Goal: Information Seeking & Learning: Learn about a topic

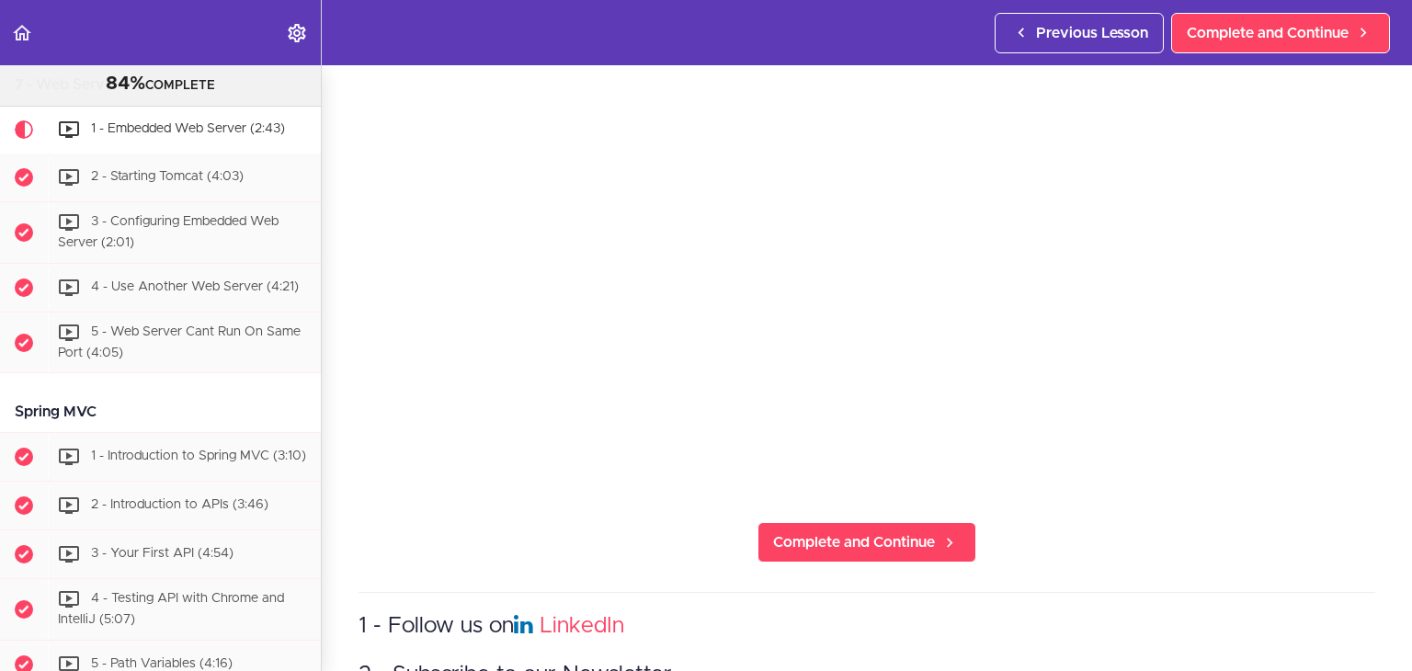
scroll to position [244, 0]
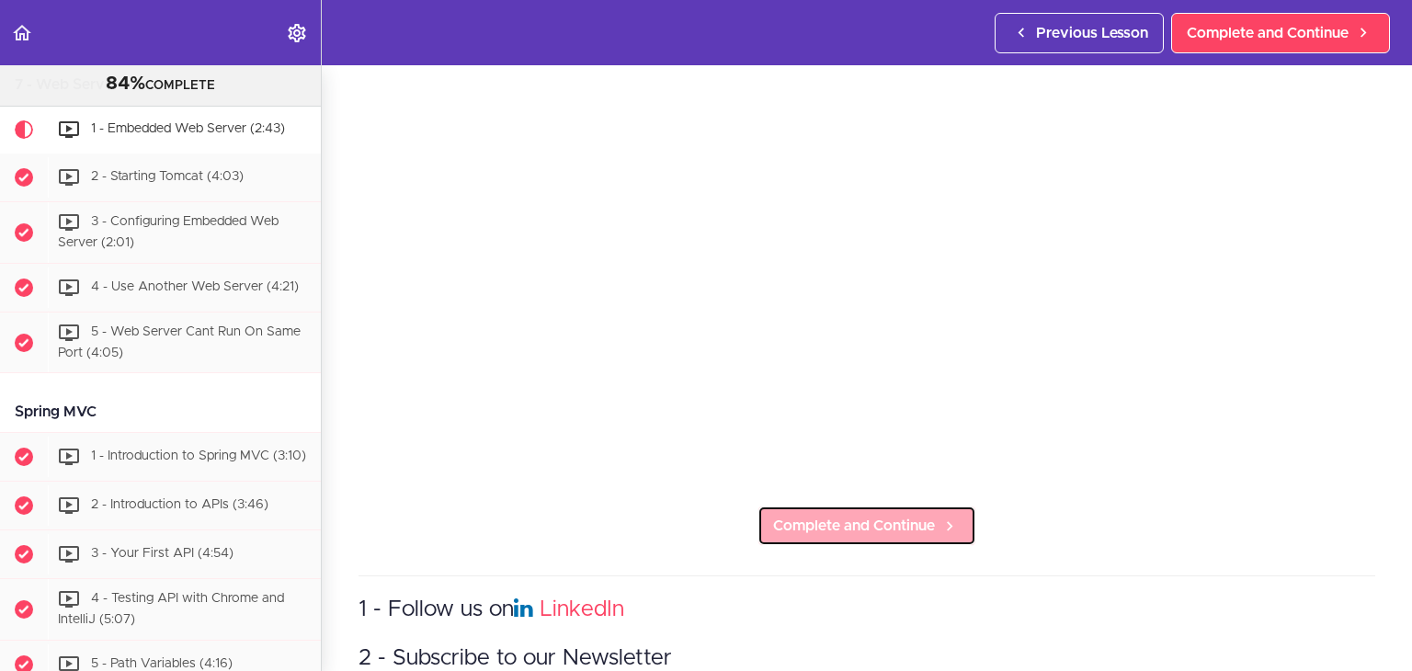
click at [821, 523] on span "Complete and Continue" at bounding box center [854, 526] width 162 height 22
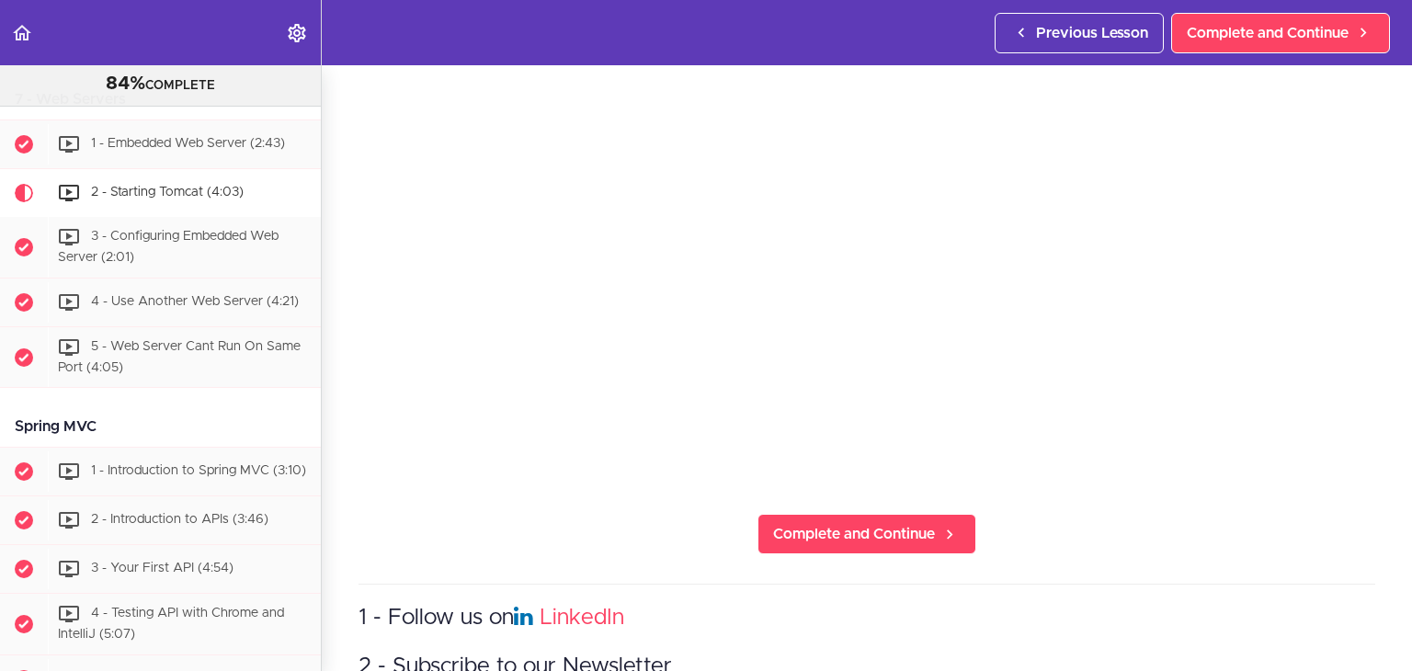
scroll to position [239, 0]
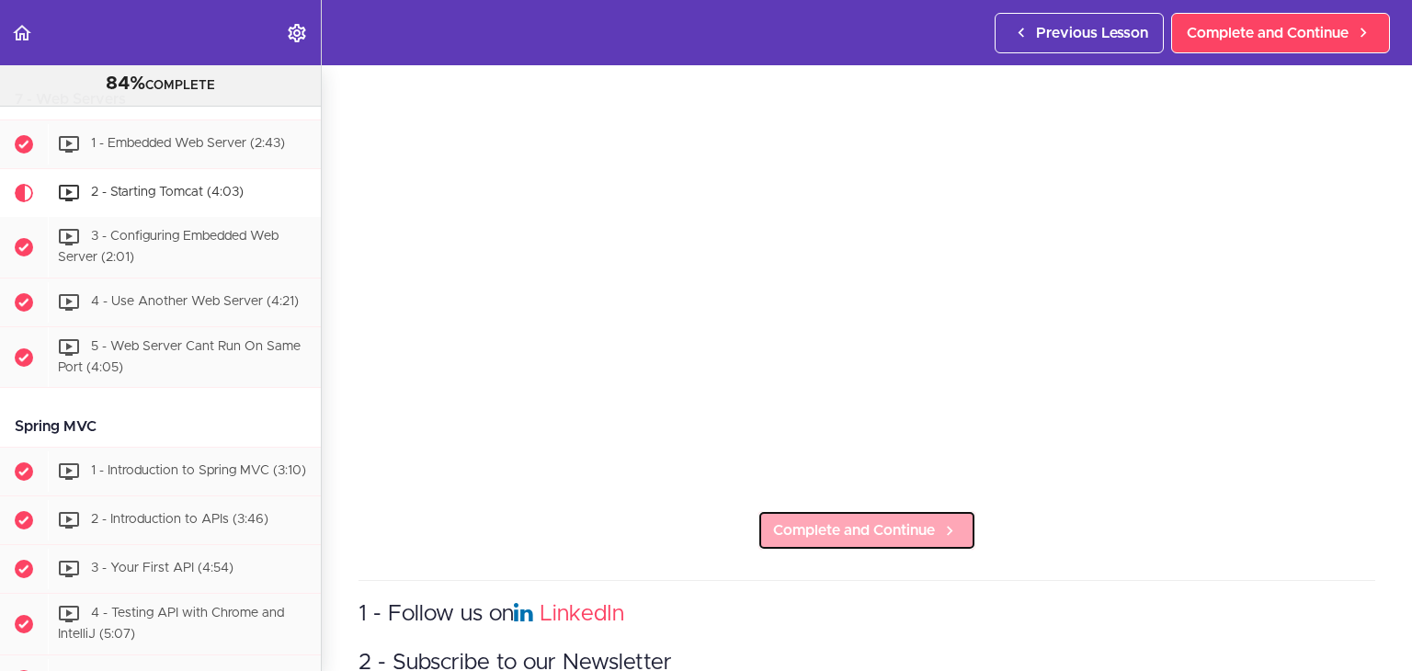
click at [826, 530] on span "Complete and Continue" at bounding box center [854, 530] width 162 height 22
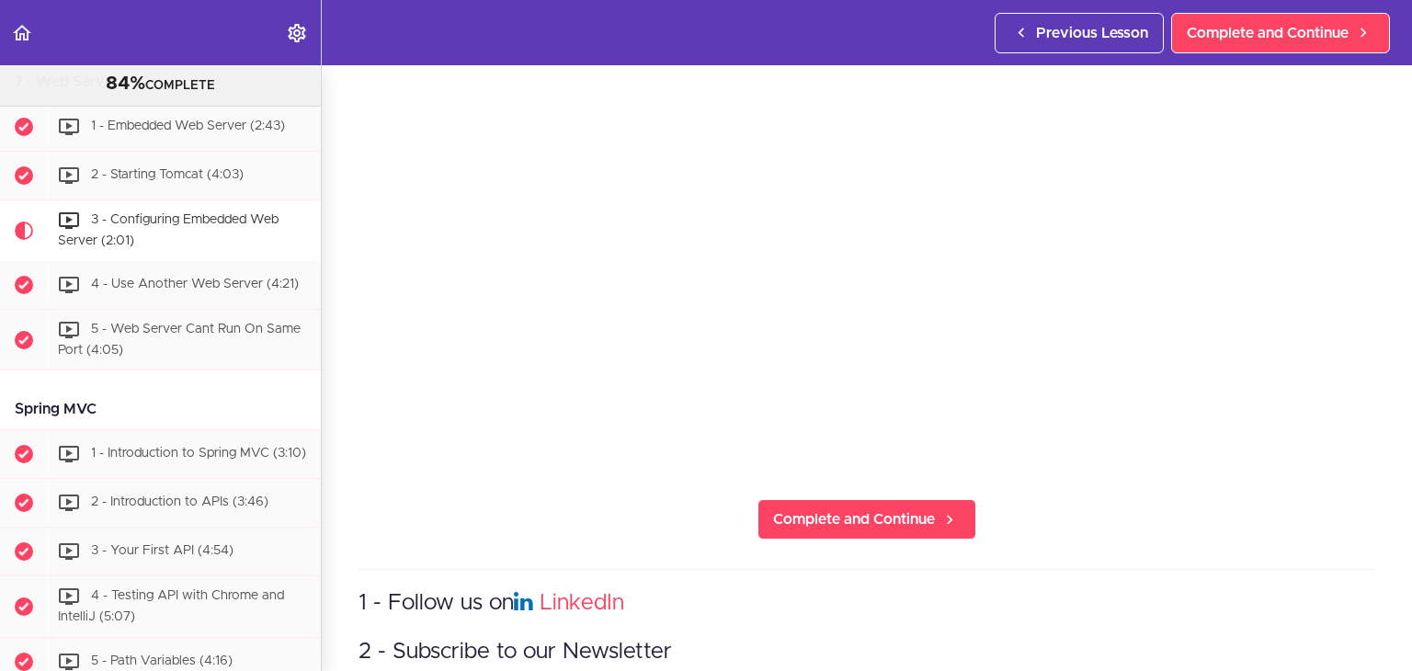
scroll to position [334, 0]
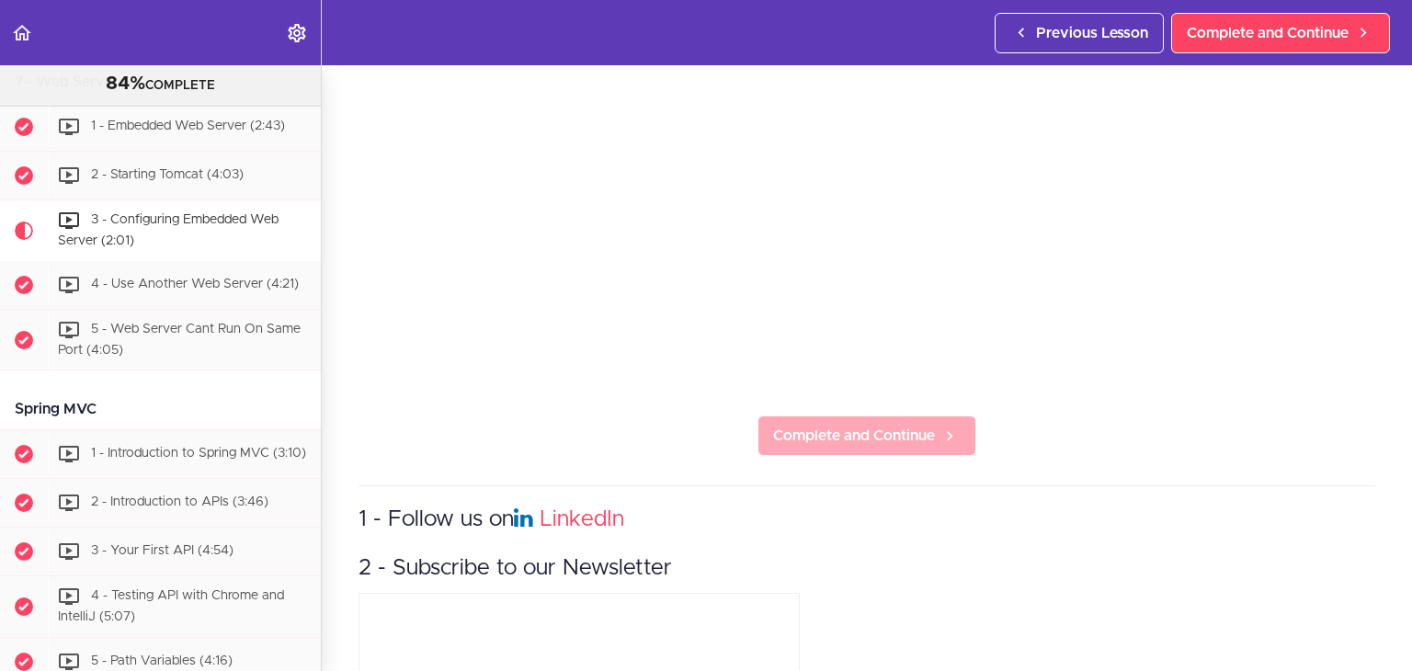
drag, startPoint x: 838, startPoint y: 449, endPoint x: 845, endPoint y: 429, distance: 21.5
click at [840, 440] on section "Spring Boot Master Class 84% COMPLETE Intro Slides Git Repository" at bounding box center [706, 368] width 1412 height 606
click at [845, 427] on span "Complete and Continue" at bounding box center [854, 436] width 162 height 22
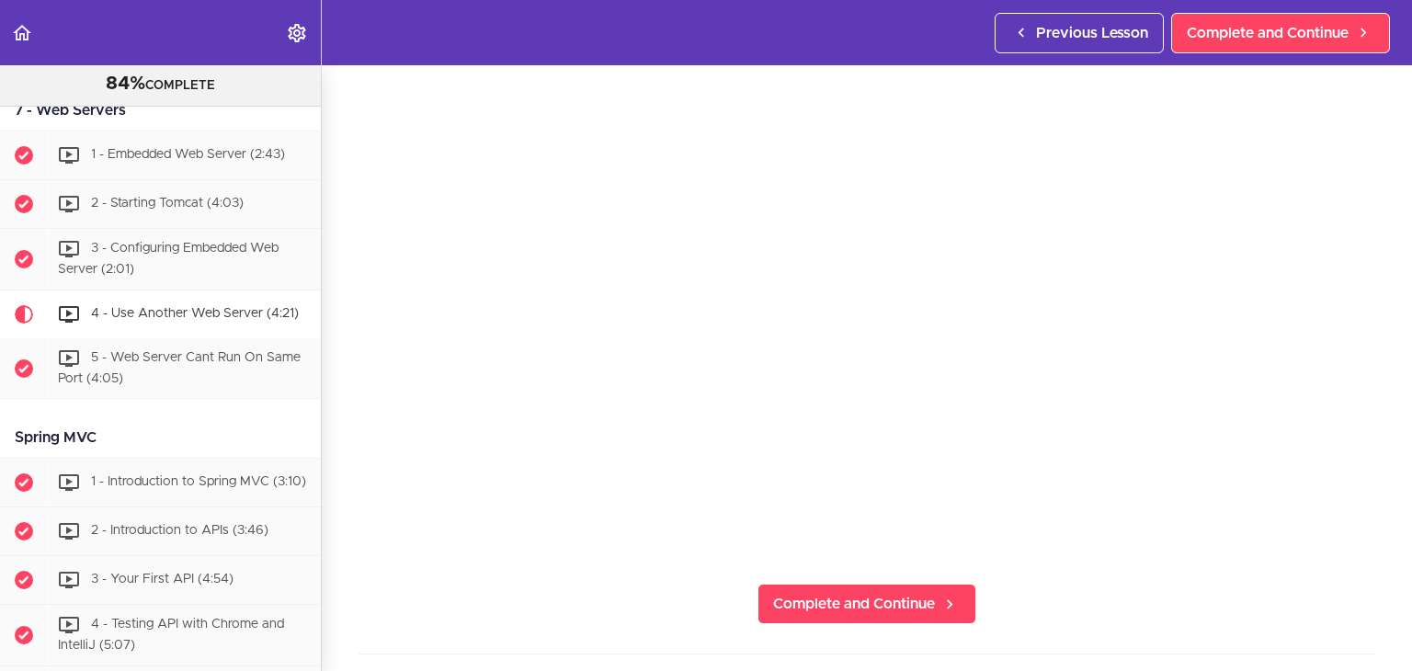
scroll to position [172, 0]
click at [821, 587] on span "Complete and Continue" at bounding box center [854, 597] width 162 height 22
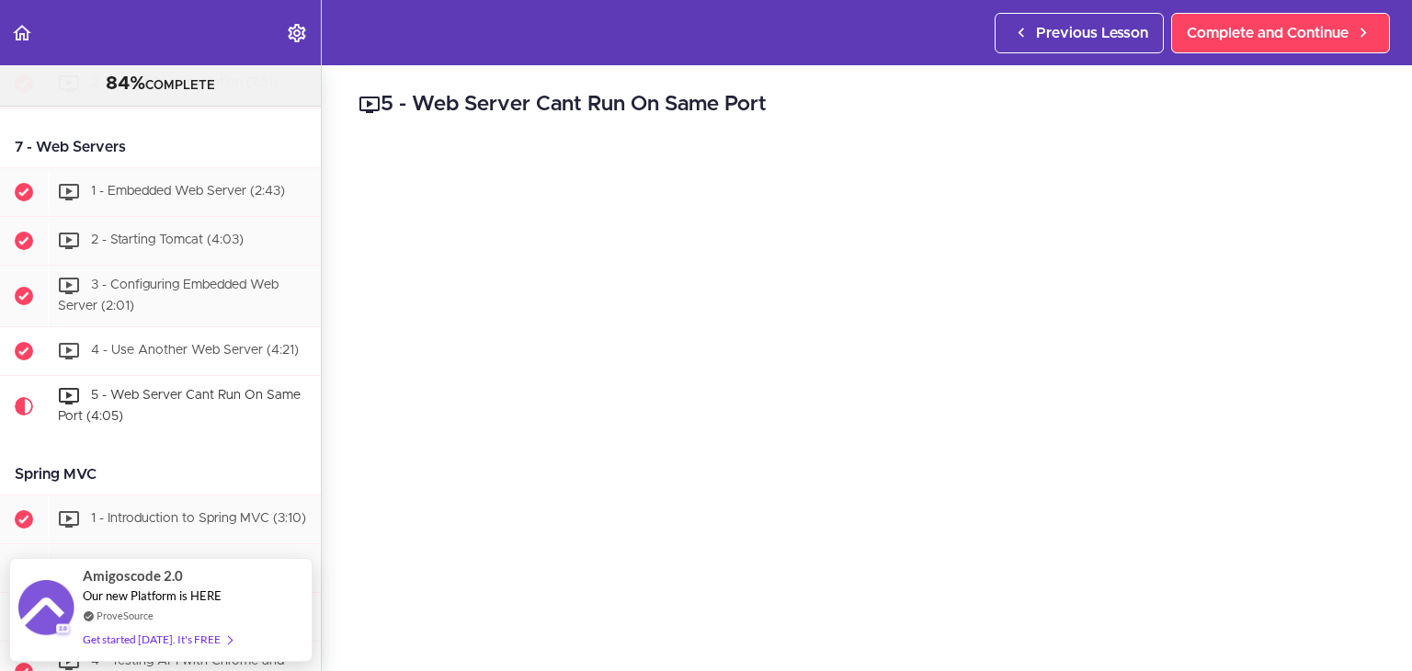
scroll to position [2000, 0]
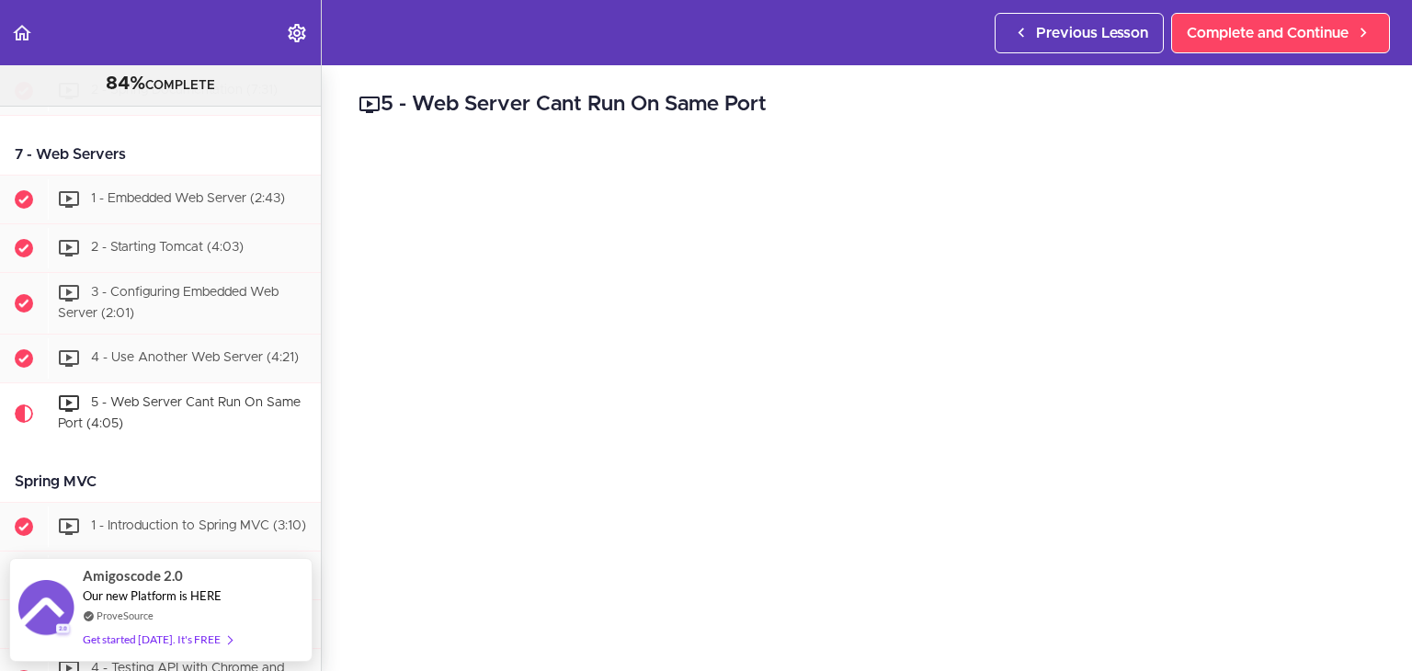
click at [321, 651] on div "Spring Boot Master Class 84% COMPLETE Intro Slides Git Repository" at bounding box center [161, 368] width 322 height 606
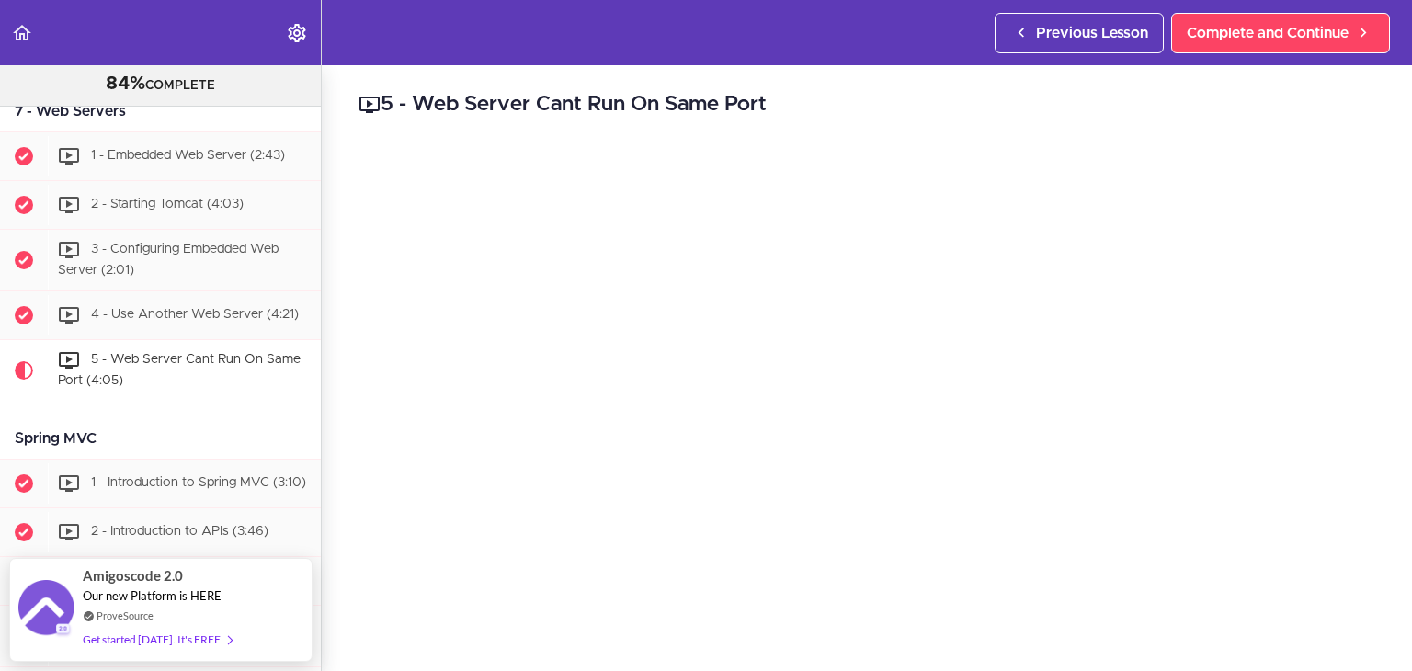
scroll to position [60, 0]
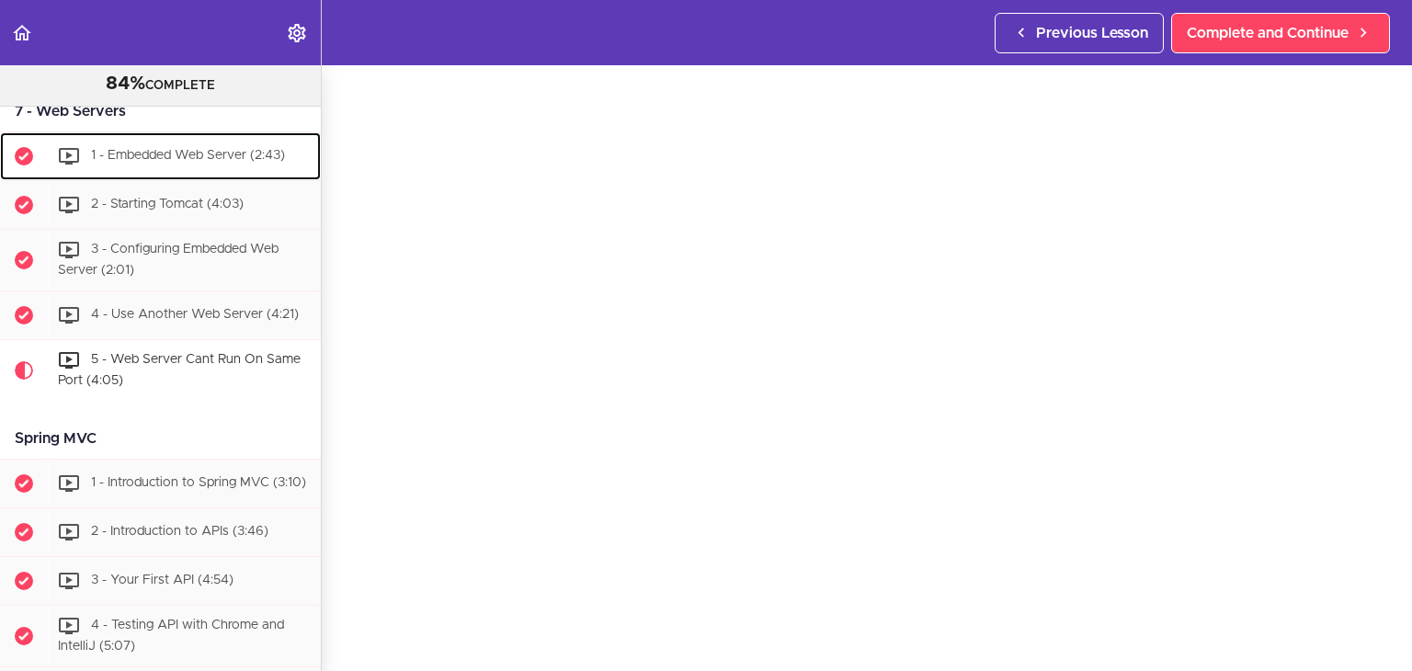
click at [230, 176] on div "1 - Embedded Web Server (2:43)" at bounding box center [184, 156] width 273 height 40
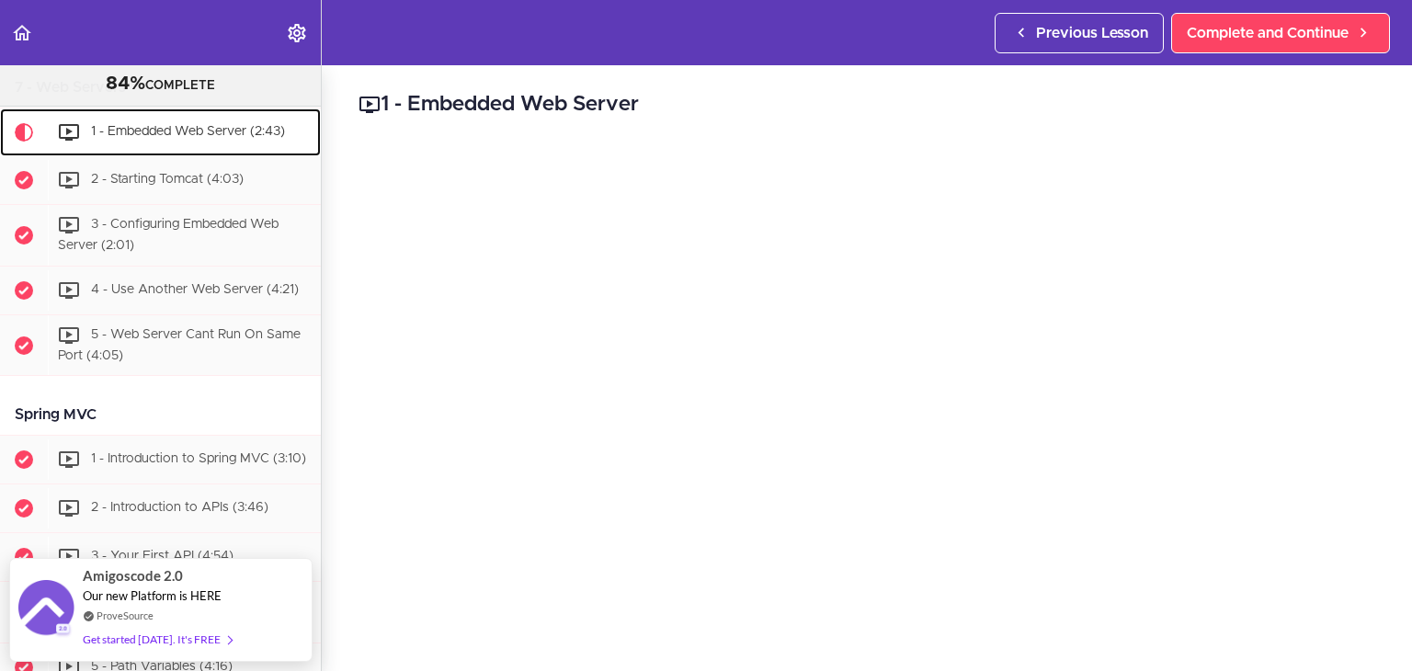
scroll to position [2055, 0]
